Goal: Task Accomplishment & Management: Use online tool/utility

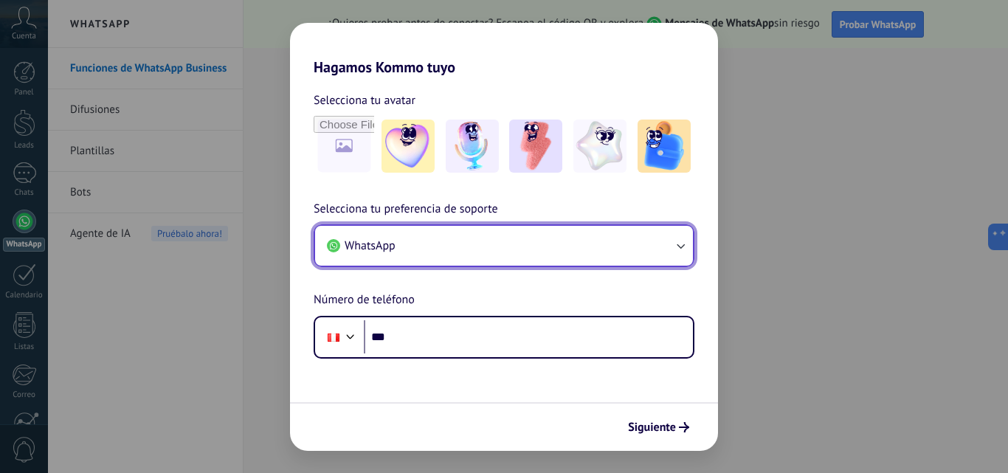
click at [675, 255] on button "WhatsApp" at bounding box center [504, 246] width 378 height 40
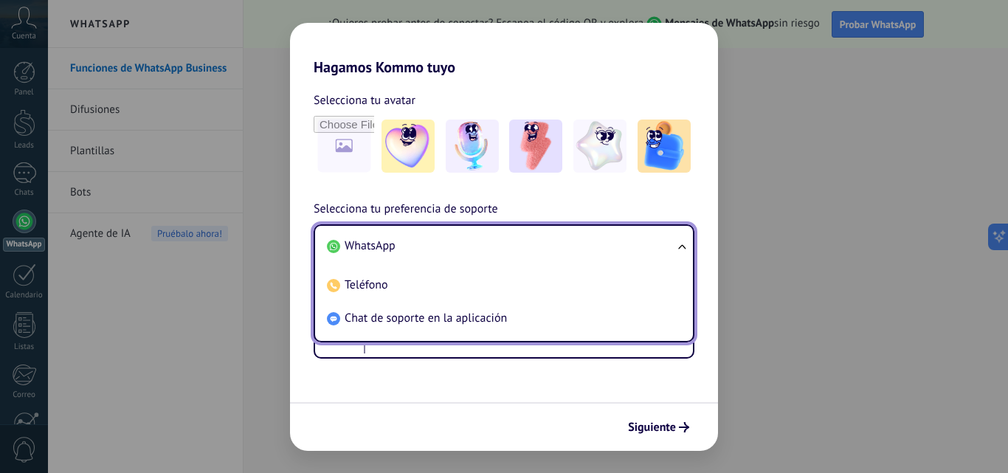
click at [675, 254] on ul "WhatsApp Teléfono Chat de soporte en la aplicación" at bounding box center [504, 283] width 381 height 118
click at [370, 249] on span "WhatsApp" at bounding box center [370, 245] width 51 height 15
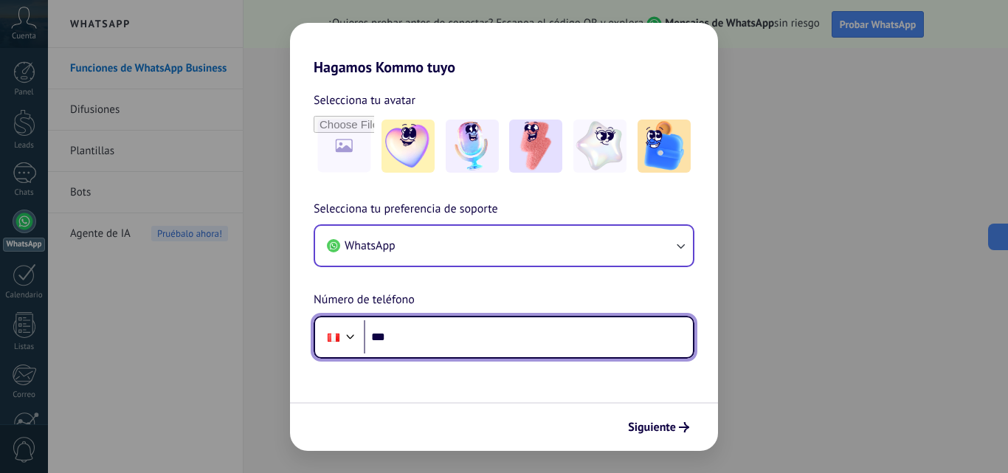
click at [488, 344] on input "***" at bounding box center [528, 337] width 329 height 34
type input "**********"
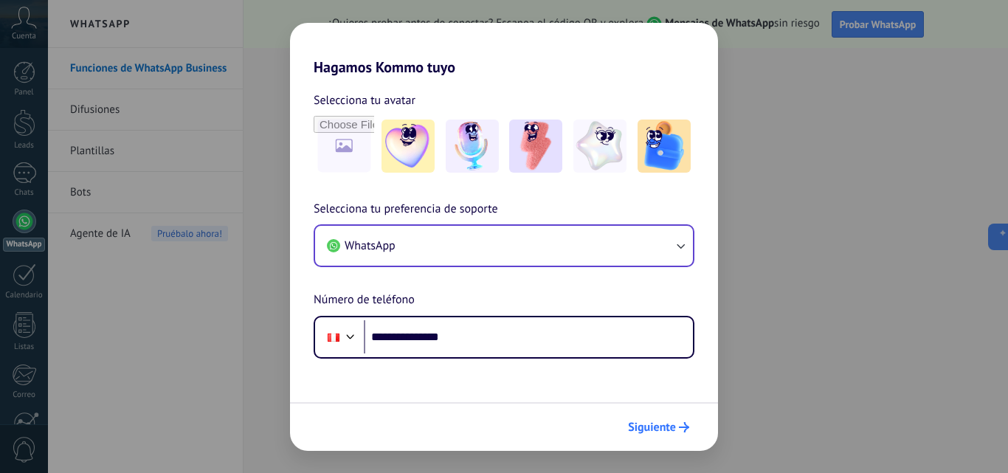
click at [666, 416] on button "Siguiente" at bounding box center [658, 427] width 75 height 25
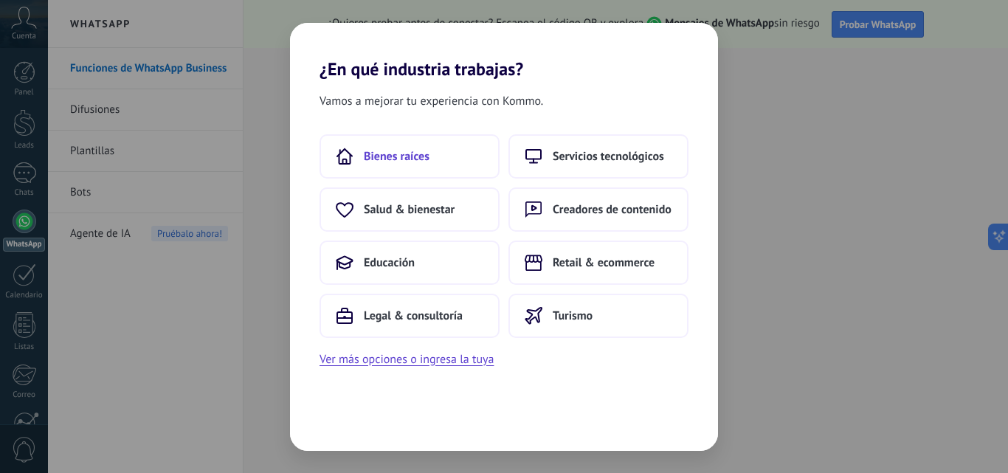
click at [379, 153] on span "Bienes raíces" at bounding box center [397, 156] width 66 height 15
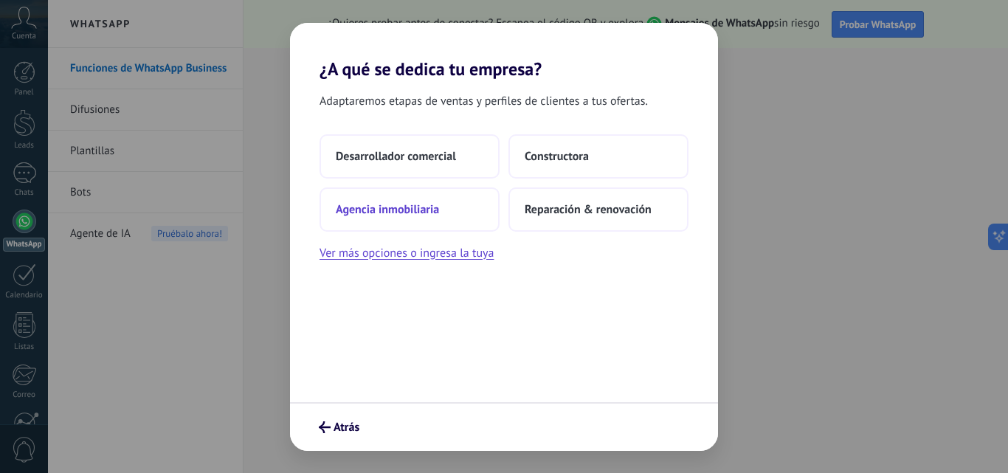
click at [409, 212] on span "Agencia inmobiliaria" at bounding box center [387, 209] width 103 height 15
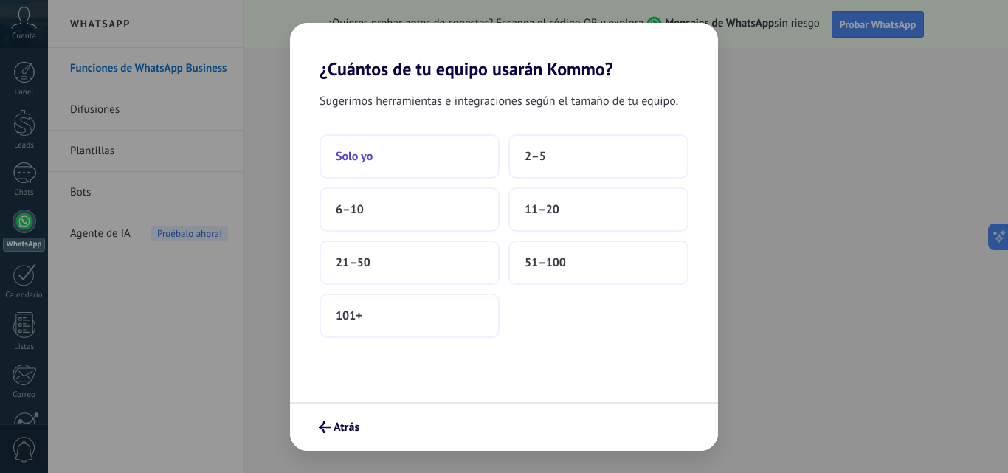
click at [423, 166] on button "Solo yo" at bounding box center [409, 156] width 180 height 44
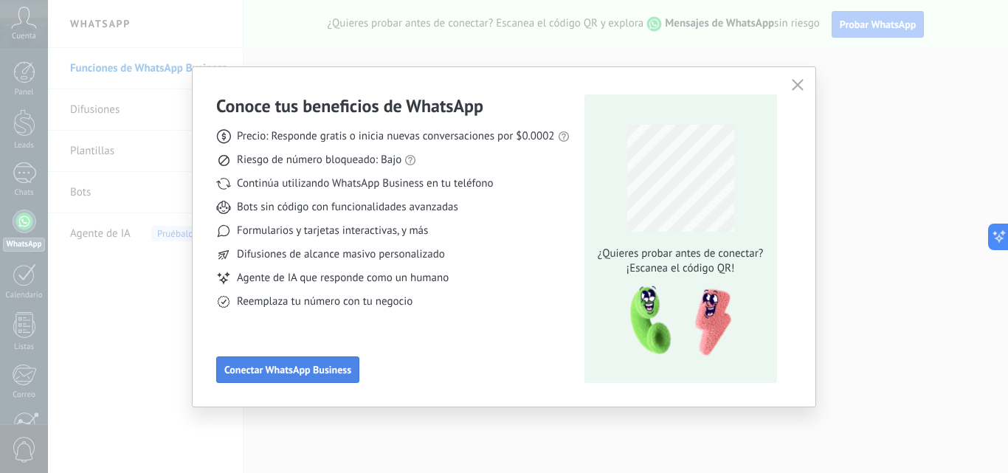
click at [287, 376] on button "Conectar WhatsApp Business" at bounding box center [287, 369] width 143 height 27
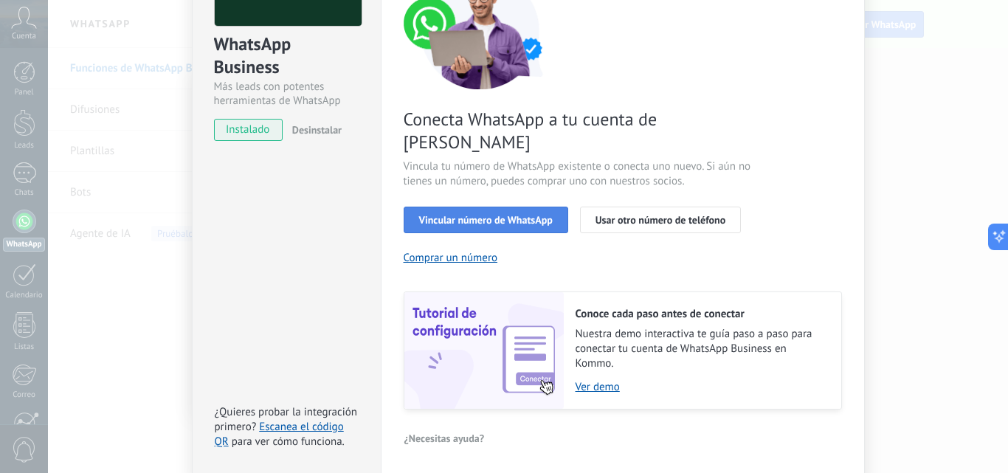
click at [493, 207] on button "Vincular número de WhatsApp" at bounding box center [486, 220] width 165 height 27
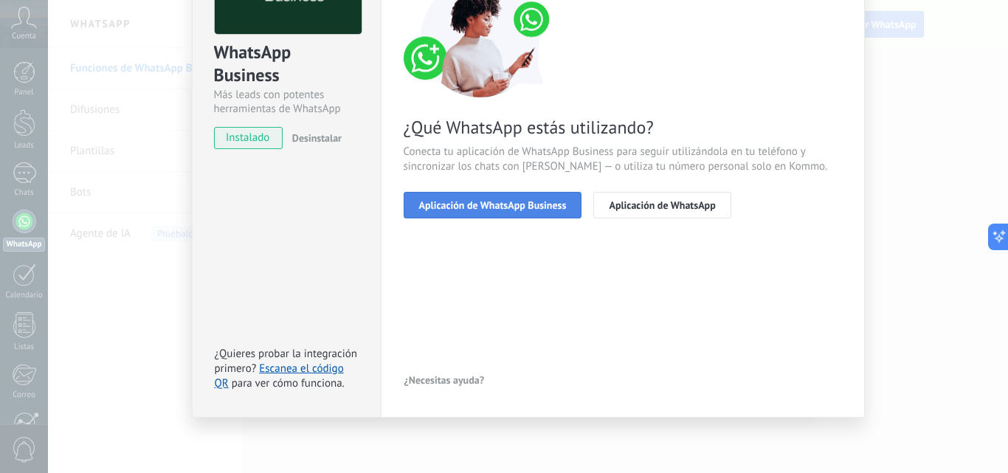
click at [514, 201] on span "Aplicación de WhatsApp Business" at bounding box center [493, 205] width 148 height 10
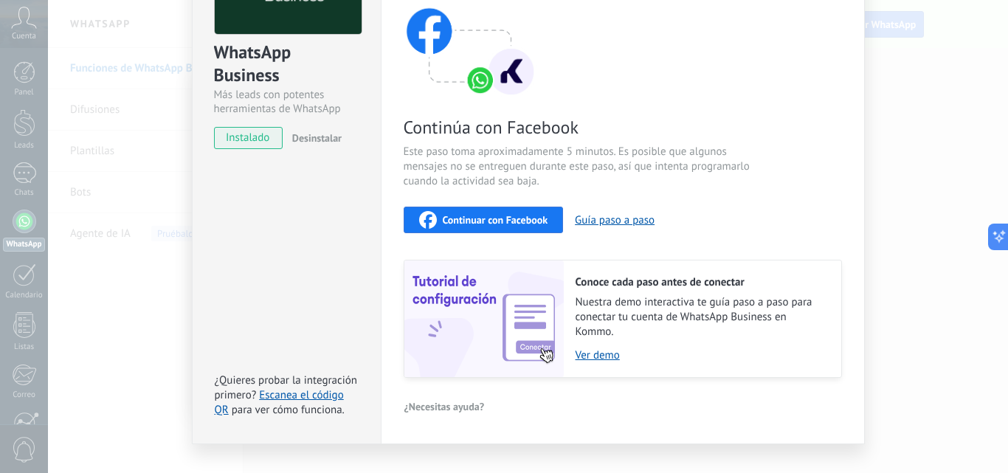
click at [526, 218] on span "Continuar con Facebook" at bounding box center [496, 220] width 106 height 10
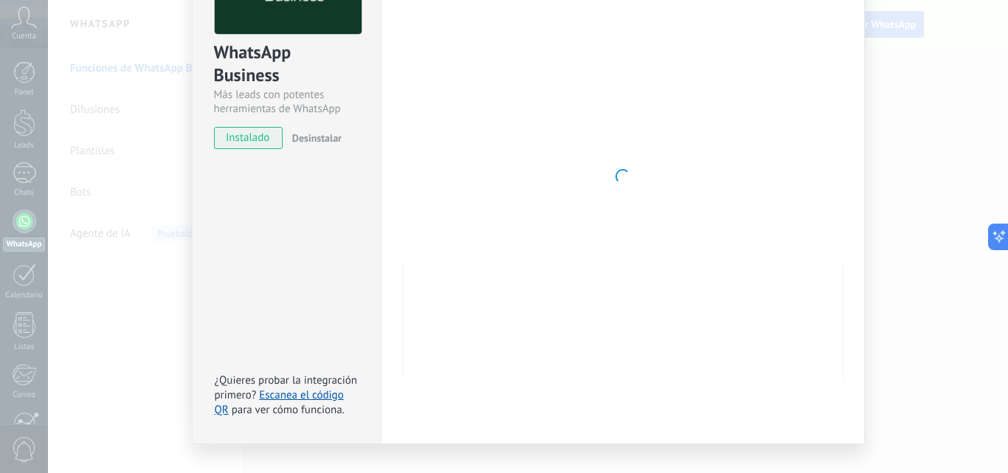
click at [737, 108] on div at bounding box center [623, 176] width 438 height 483
click at [916, 124] on div "WhatsApp Business Más leads con potentes herramientas de WhatsApp instalado Des…" at bounding box center [528, 236] width 960 height 473
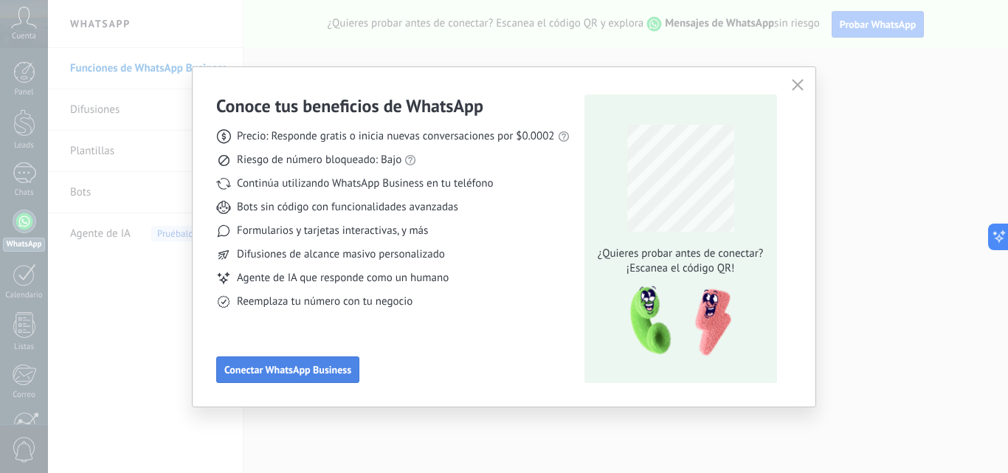
click at [265, 370] on span "Conectar WhatsApp Business" at bounding box center [287, 369] width 127 height 10
